Goal: Information Seeking & Learning: Learn about a topic

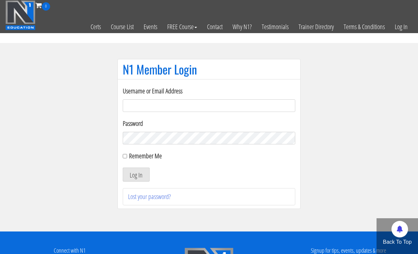
type input "[EMAIL_ADDRESS][DOMAIN_NAME]"
click at [136, 175] on button "Log In" at bounding box center [136, 175] width 27 height 14
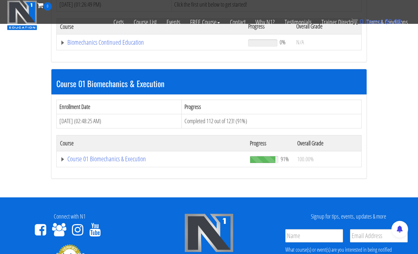
scroll to position [160, 0]
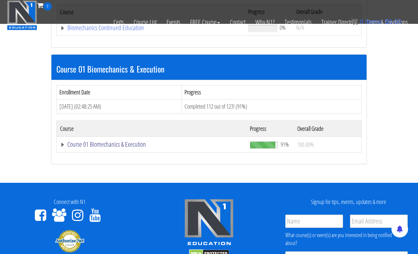
click at [101, 31] on link "Course 01 Biomechanics & Execution" at bounding box center [150, 28] width 181 height 7
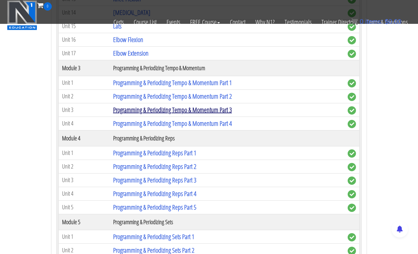
scroll to position [641, 0]
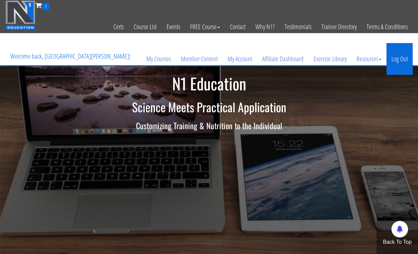
click at [400, 57] on link "Log Out" at bounding box center [399, 59] width 26 height 32
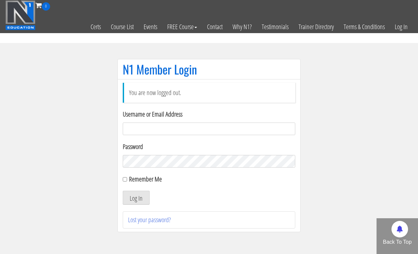
type input "[EMAIL_ADDRESS][DOMAIN_NAME]"
click at [136, 198] on button "Log In" at bounding box center [136, 198] width 27 height 14
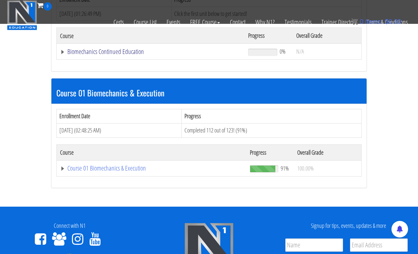
scroll to position [139, 0]
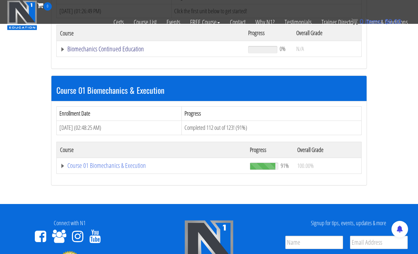
click at [126, 48] on link "Biomechanics Continued Education" at bounding box center [150, 49] width 181 height 7
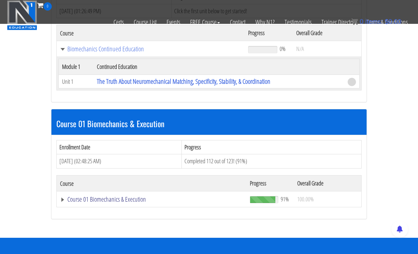
click at [97, 52] on link "Course 01 Biomechanics & Execution" at bounding box center [150, 49] width 181 height 7
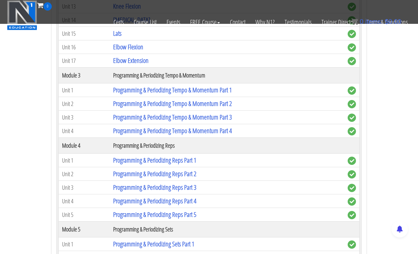
scroll to position [666, 0]
click at [124, 91] on link "Programming & Periodizing Tempo & Momentum Part 1" at bounding box center [172, 90] width 119 height 9
